Goal: Transaction & Acquisition: Purchase product/service

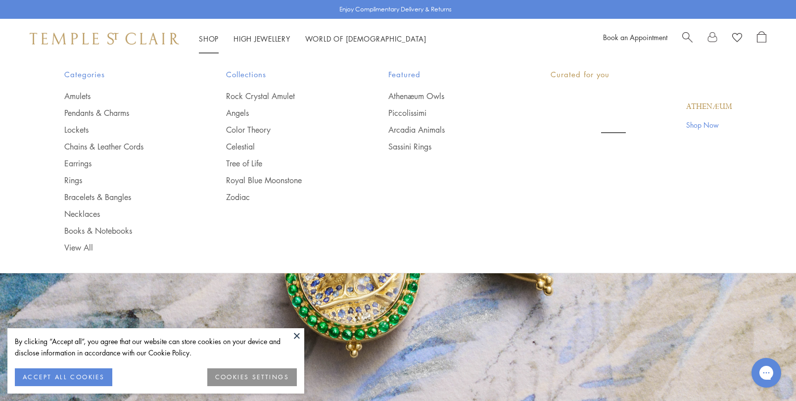
click at [212, 38] on link "Shop Shop" at bounding box center [209, 39] width 20 height 10
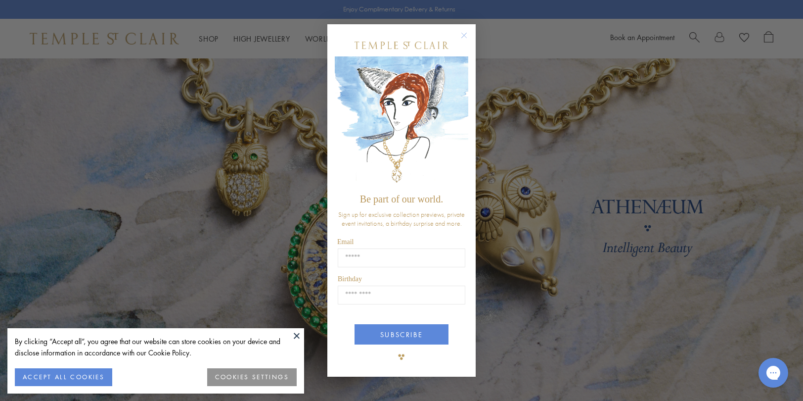
click at [464, 34] on circle "Close dialog" at bounding box center [464, 36] width 12 height 12
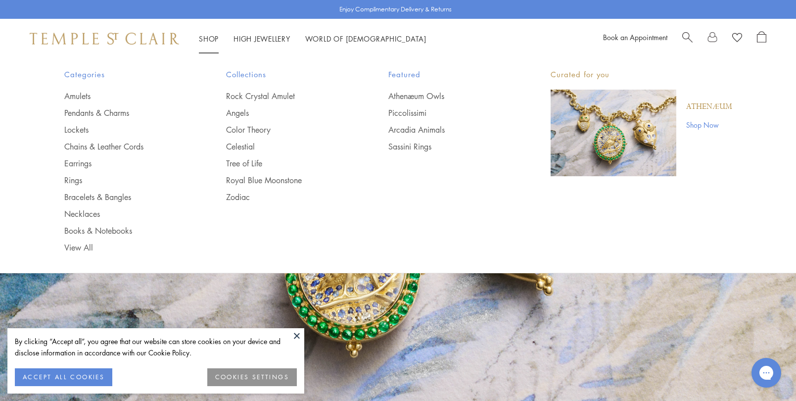
click at [207, 39] on link "Shop Shop" at bounding box center [209, 39] width 20 height 10
click at [80, 180] on link "Rings" at bounding box center [125, 180] width 123 height 11
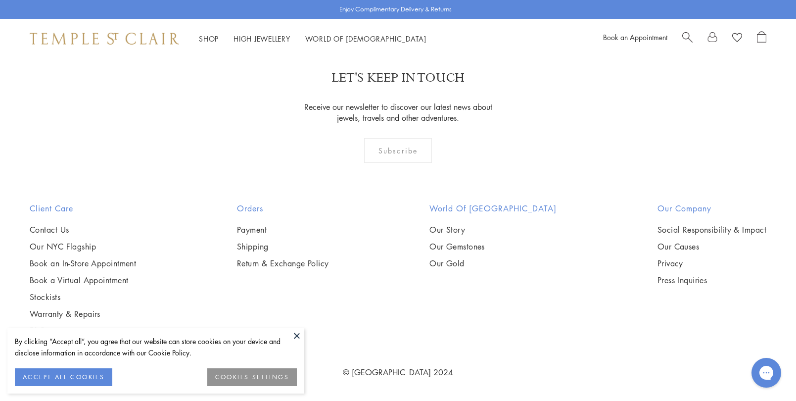
scroll to position [1929, 0]
click at [0, 0] on img at bounding box center [0, 0] width 0 height 0
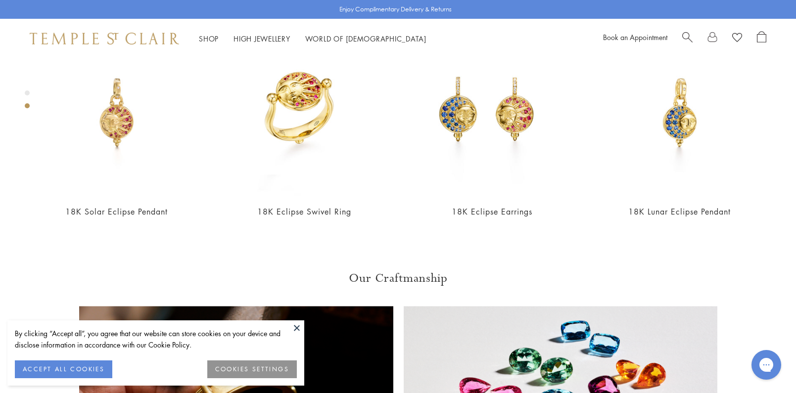
scroll to position [397, 0]
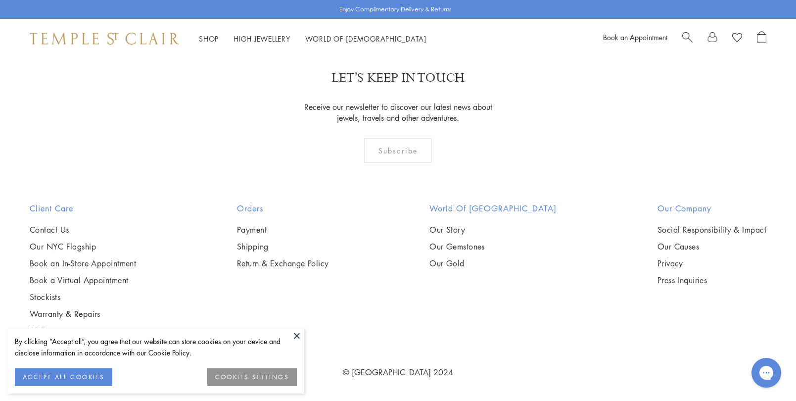
scroll to position [2272, 0]
click at [297, 337] on button at bounding box center [296, 335] width 15 height 15
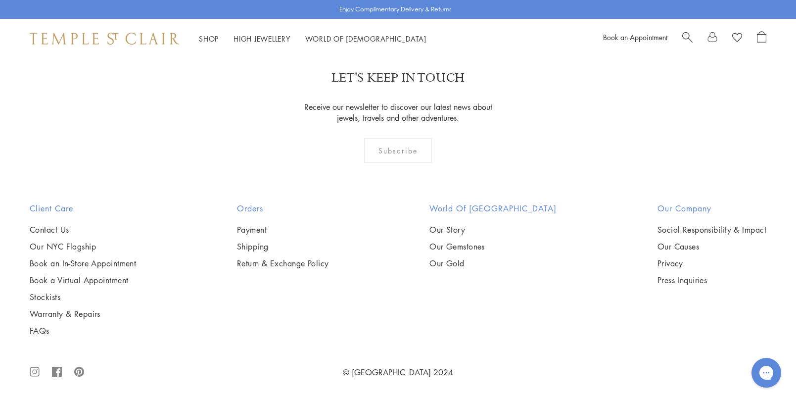
scroll to position [4794, 0]
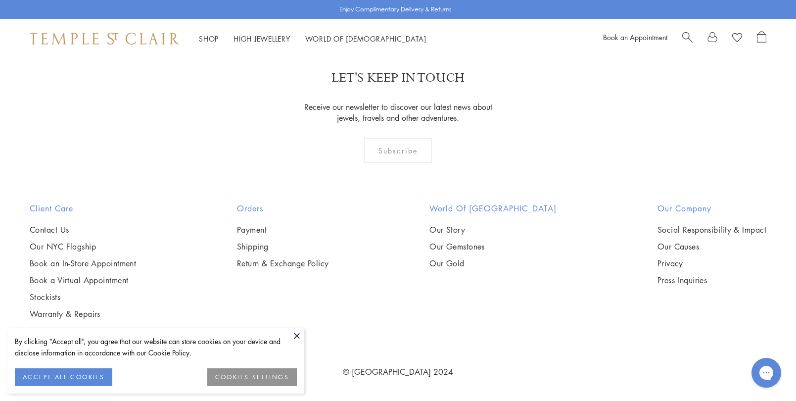
scroll to position [742, 0]
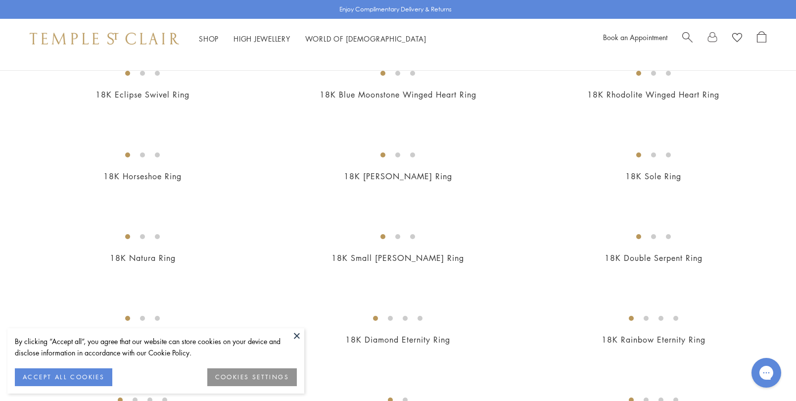
scroll to position [692, 0]
click at [0, 0] on img at bounding box center [0, 0] width 0 height 0
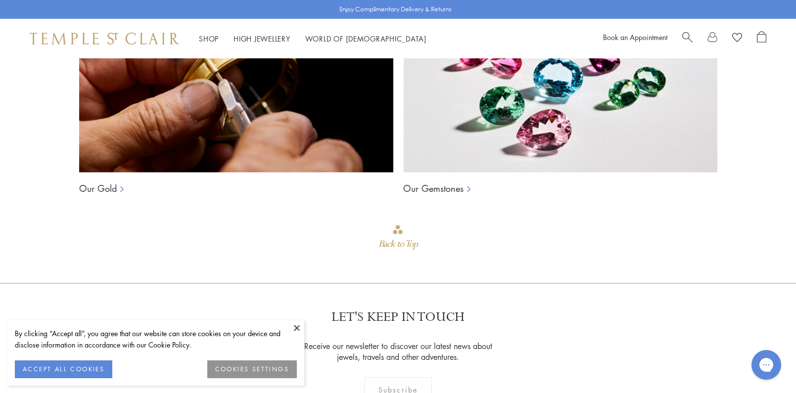
scroll to position [800, 0]
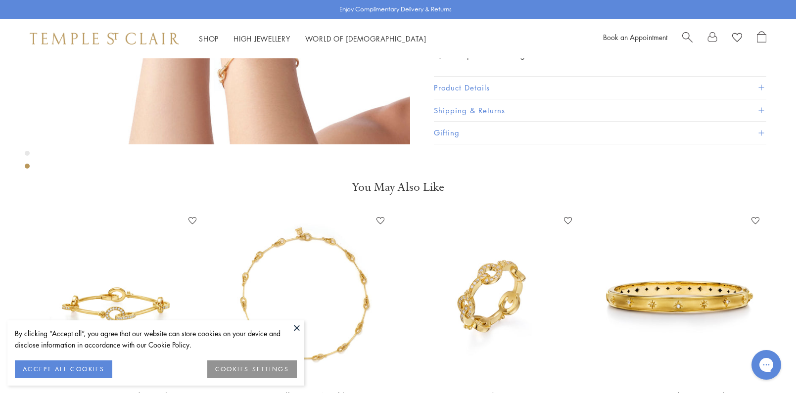
scroll to position [742, 0]
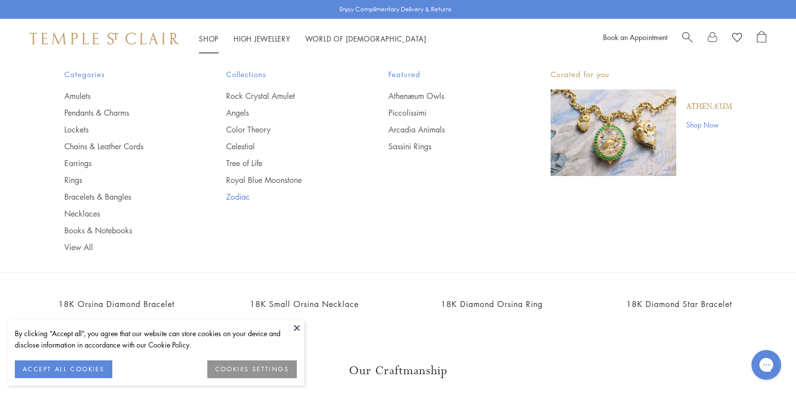
click at [236, 201] on link "Zodiac" at bounding box center [287, 196] width 123 height 11
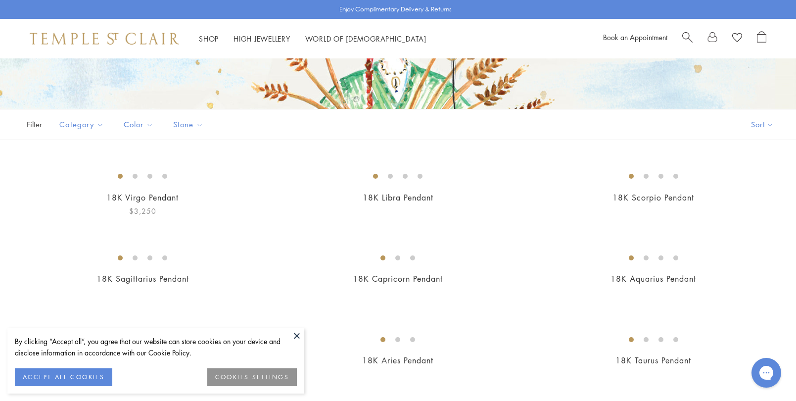
scroll to position [148, 0]
click at [206, 122] on span "Stone" at bounding box center [189, 123] width 43 height 12
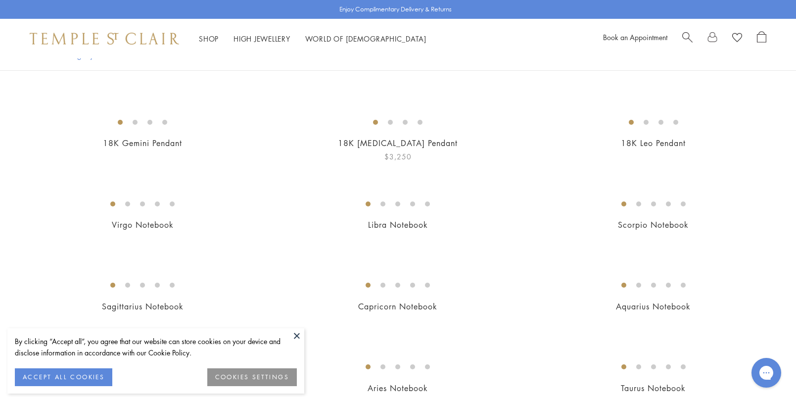
scroll to position [295, 0]
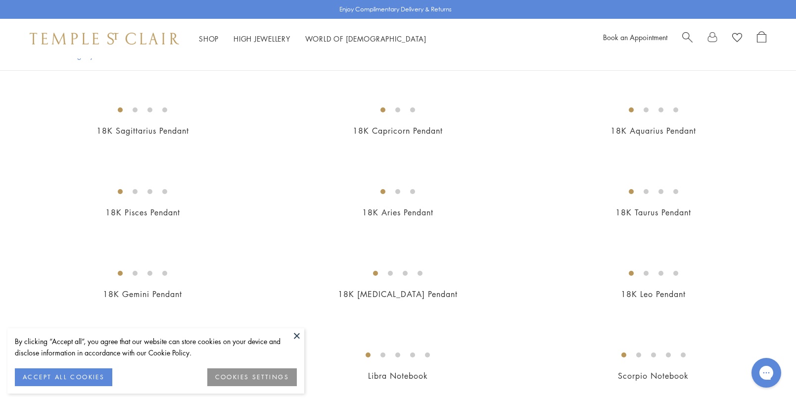
click at [0, 0] on img at bounding box center [0, 0] width 0 height 0
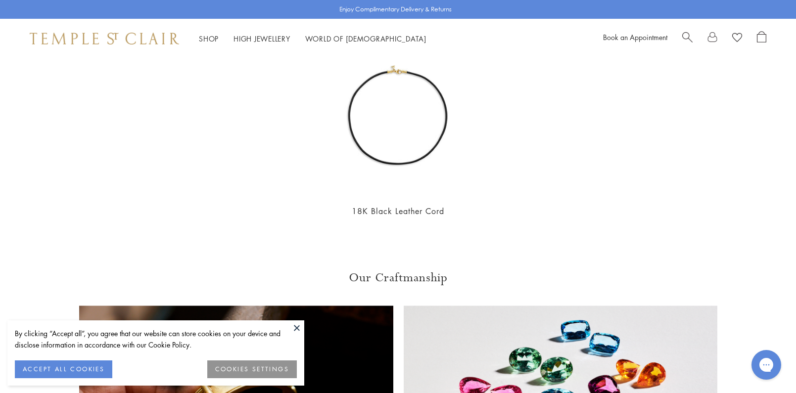
scroll to position [1236, 0]
